Goal: Transaction & Acquisition: Purchase product/service

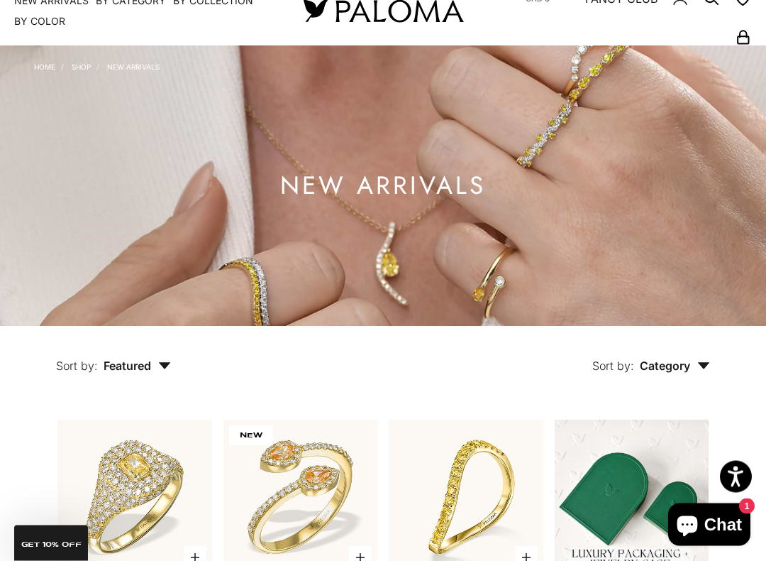
scroll to position [55, 0]
click at [703, 364] on icon "button" at bounding box center [704, 366] width 12 height 7
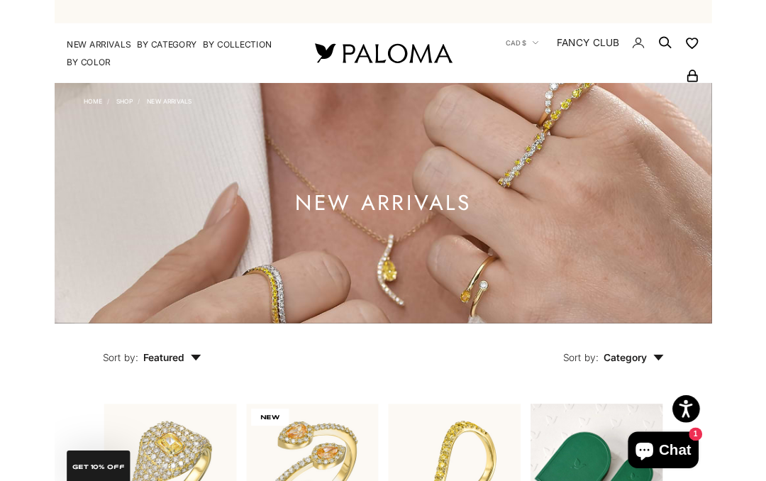
scroll to position [0, 0]
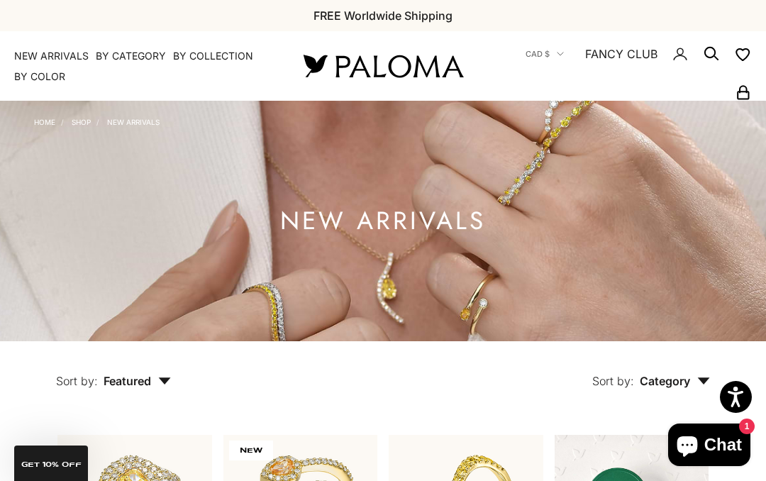
click at [550, 58] on span "CAD $" at bounding box center [538, 54] width 24 height 13
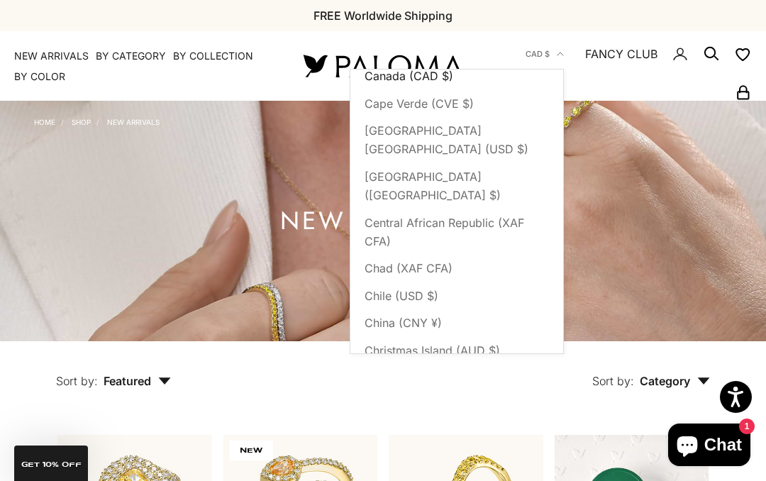
scroll to position [1043, 0]
click at [431, 82] on span "Canada (CAD $)" at bounding box center [409, 76] width 89 height 18
click at [427, 84] on span "Canada (CAD $)" at bounding box center [409, 76] width 89 height 18
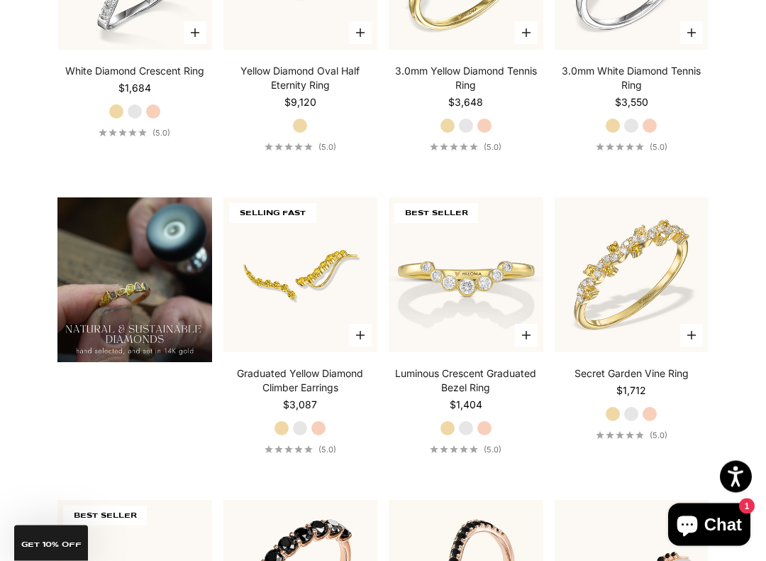
scroll to position [883, 0]
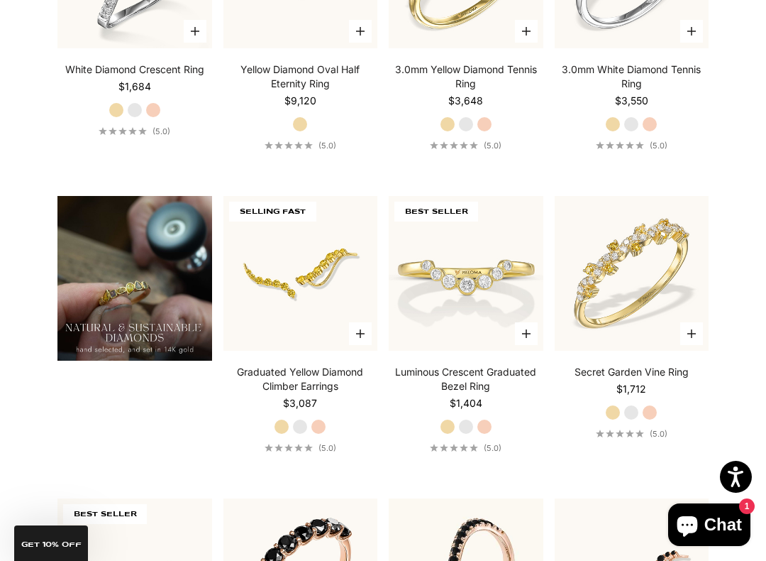
click at [383, 400] on product-list "Choose options Yellow Diamond Pavé Signet Ring Starting at $5,613 Yellow Gold W…" at bounding box center [383, 173] width 652 height 1162
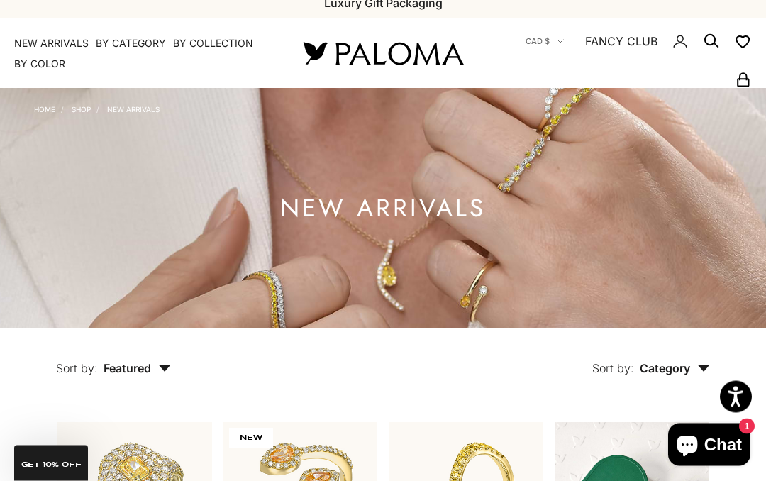
scroll to position [0, 0]
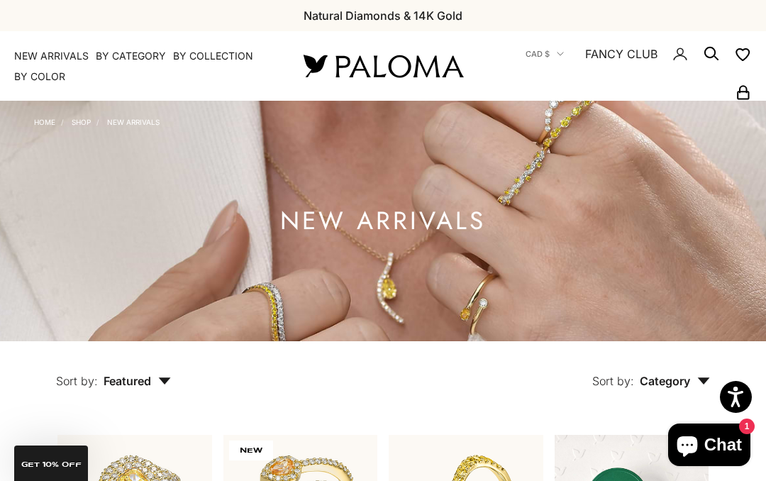
click at [155, 61] on summary "By Category" at bounding box center [131, 56] width 70 height 14
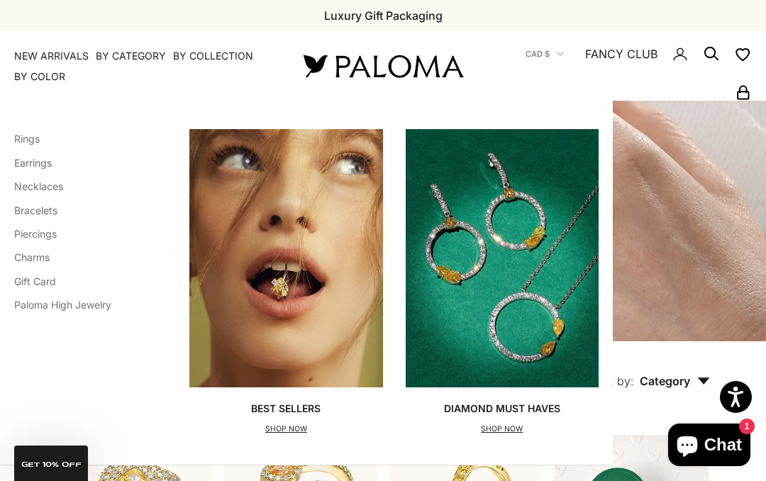
click at [39, 163] on link "Earrings" at bounding box center [33, 163] width 38 height 12
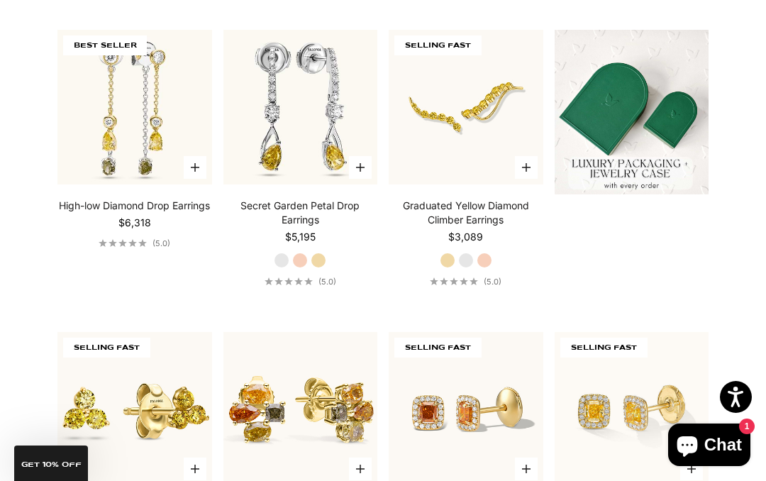
scroll to position [405, 0]
click at [270, 213] on link "Secret Garden Petal Drop Earrings" at bounding box center [301, 213] width 155 height 28
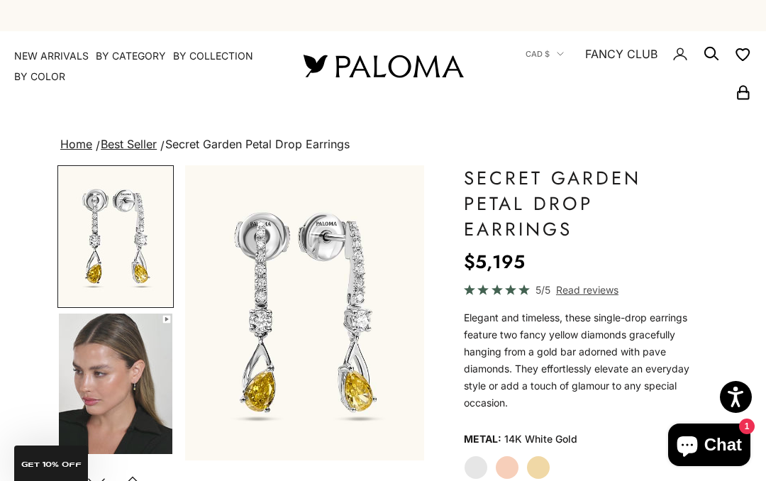
click at [544, 468] on label "Yellow Gold" at bounding box center [539, 468] width 24 height 24
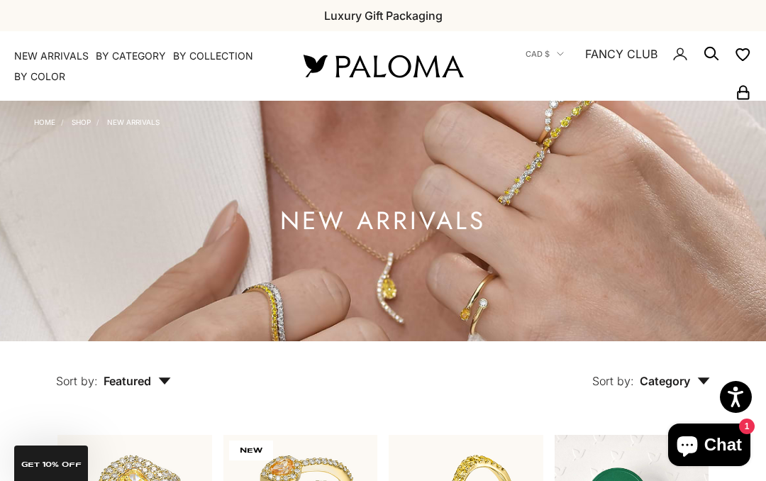
click at [116, 60] on summary "By Category" at bounding box center [131, 56] width 70 height 14
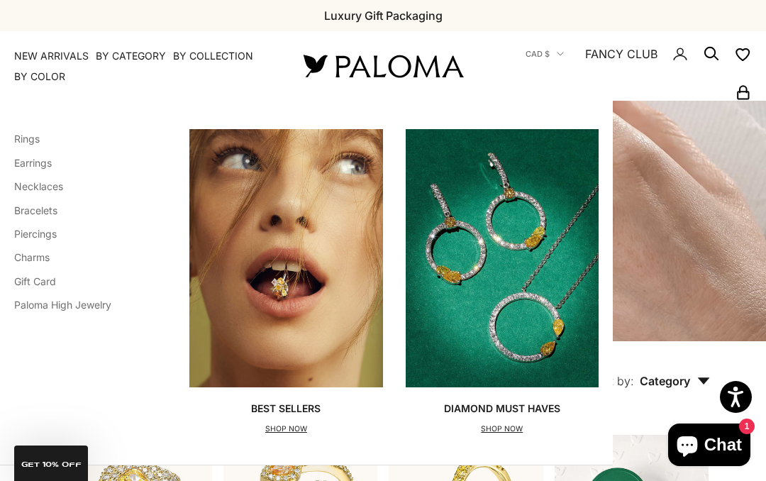
click at [49, 162] on link "Earrings" at bounding box center [33, 163] width 38 height 12
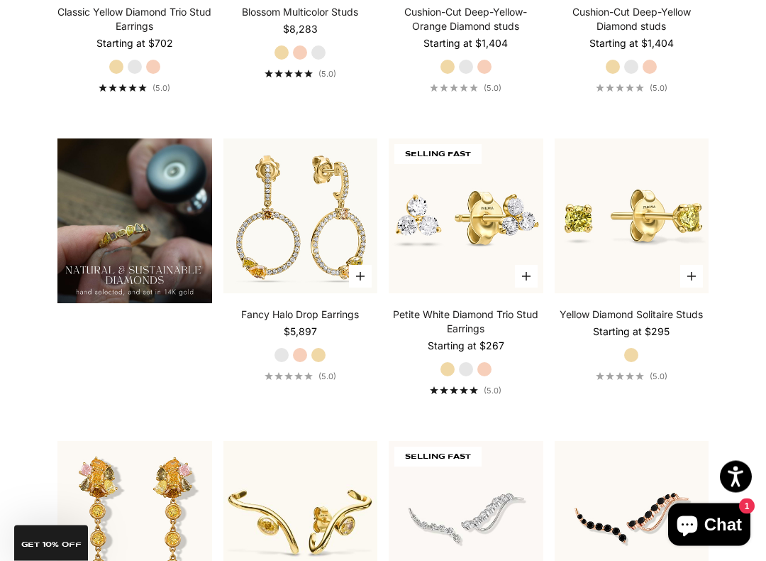
scroll to position [940, 0]
click at [324, 356] on label "Yellow Gold" at bounding box center [319, 355] width 16 height 16
click at [309, 292] on img at bounding box center [301, 216] width 170 height 170
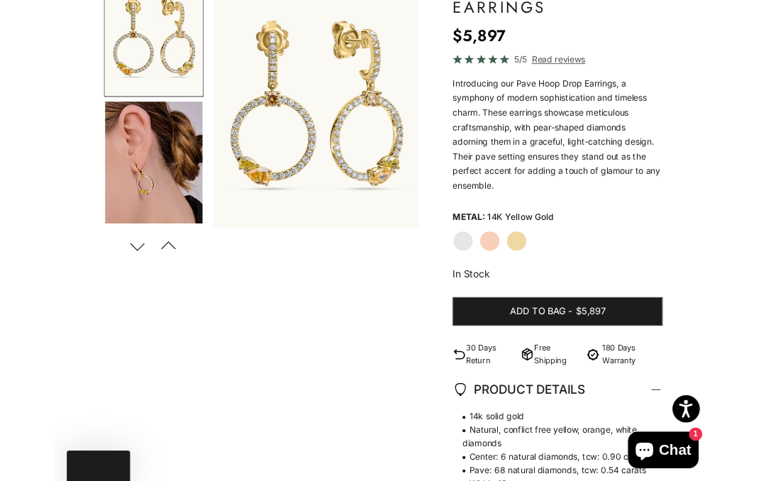
scroll to position [259, 0]
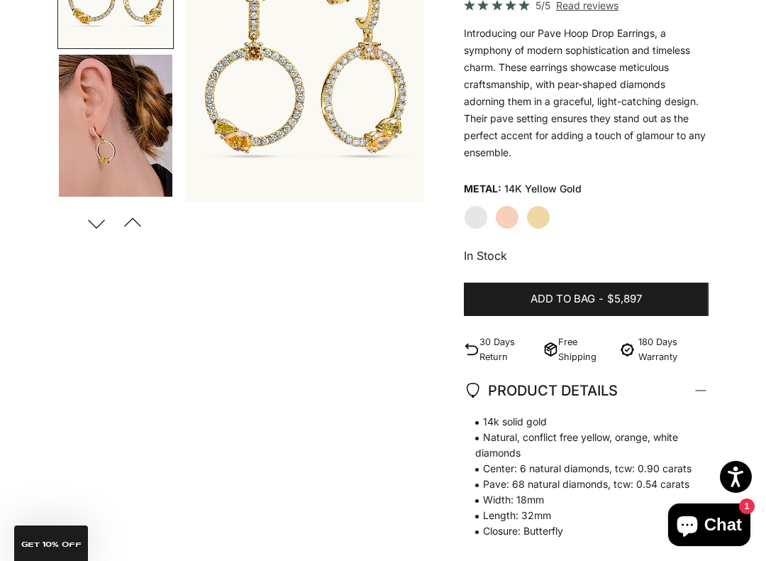
click at [605, 300] on button "Add to bag - $5,897" at bounding box center [586, 299] width 245 height 34
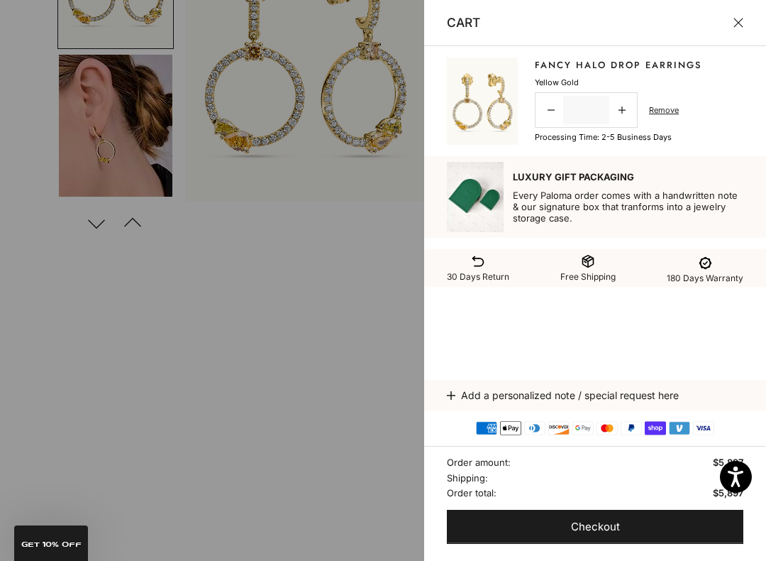
click at [681, 480] on button "Checkout" at bounding box center [595, 527] width 297 height 34
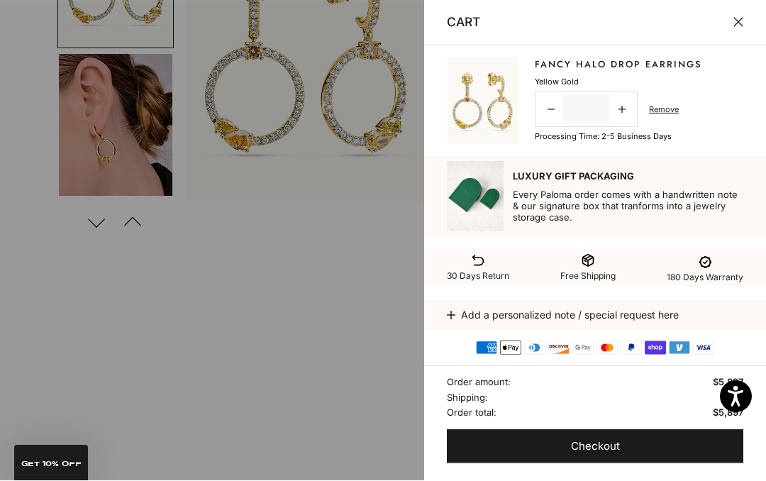
scroll to position [299, 0]
